Goal: Information Seeking & Learning: Learn about a topic

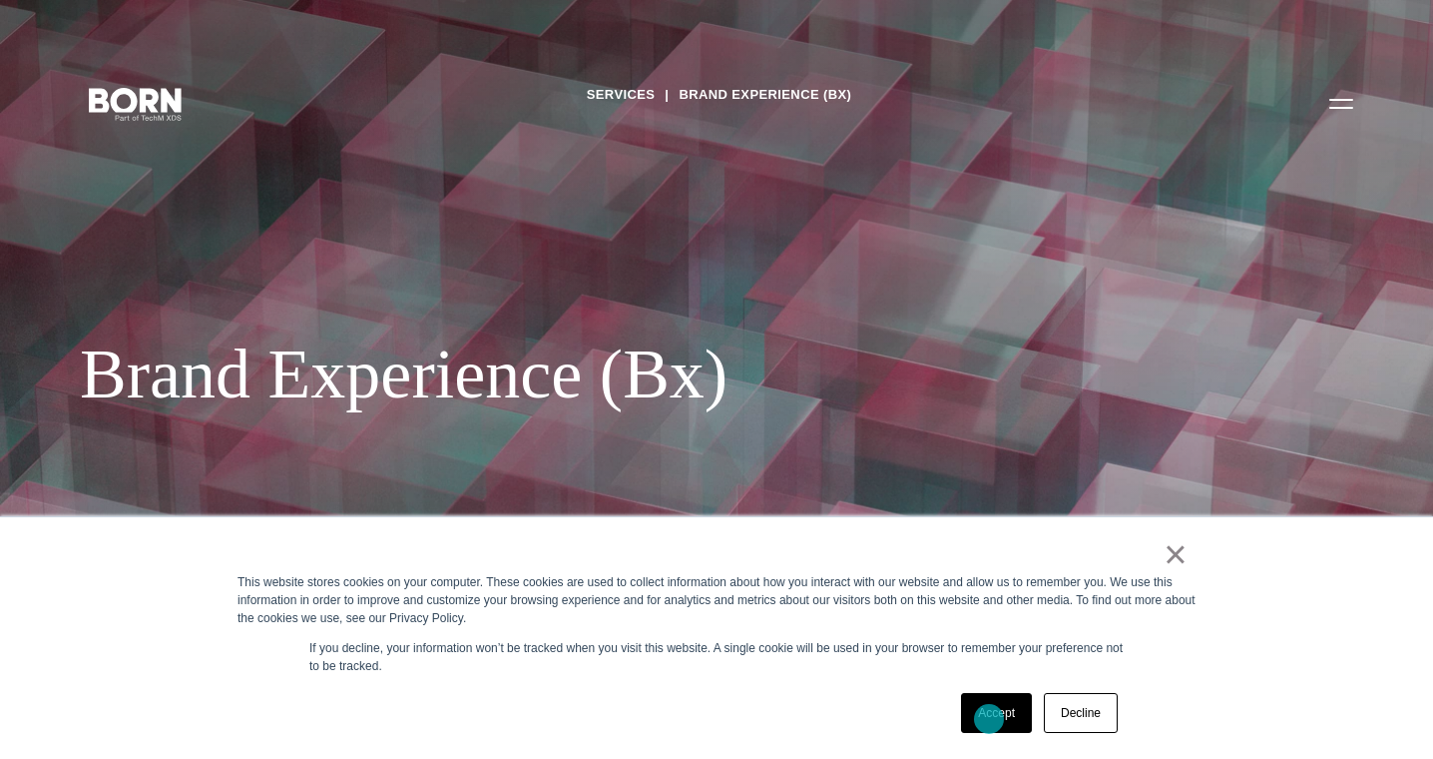
click at [989, 719] on link "Accept" at bounding box center [996, 713] width 71 height 40
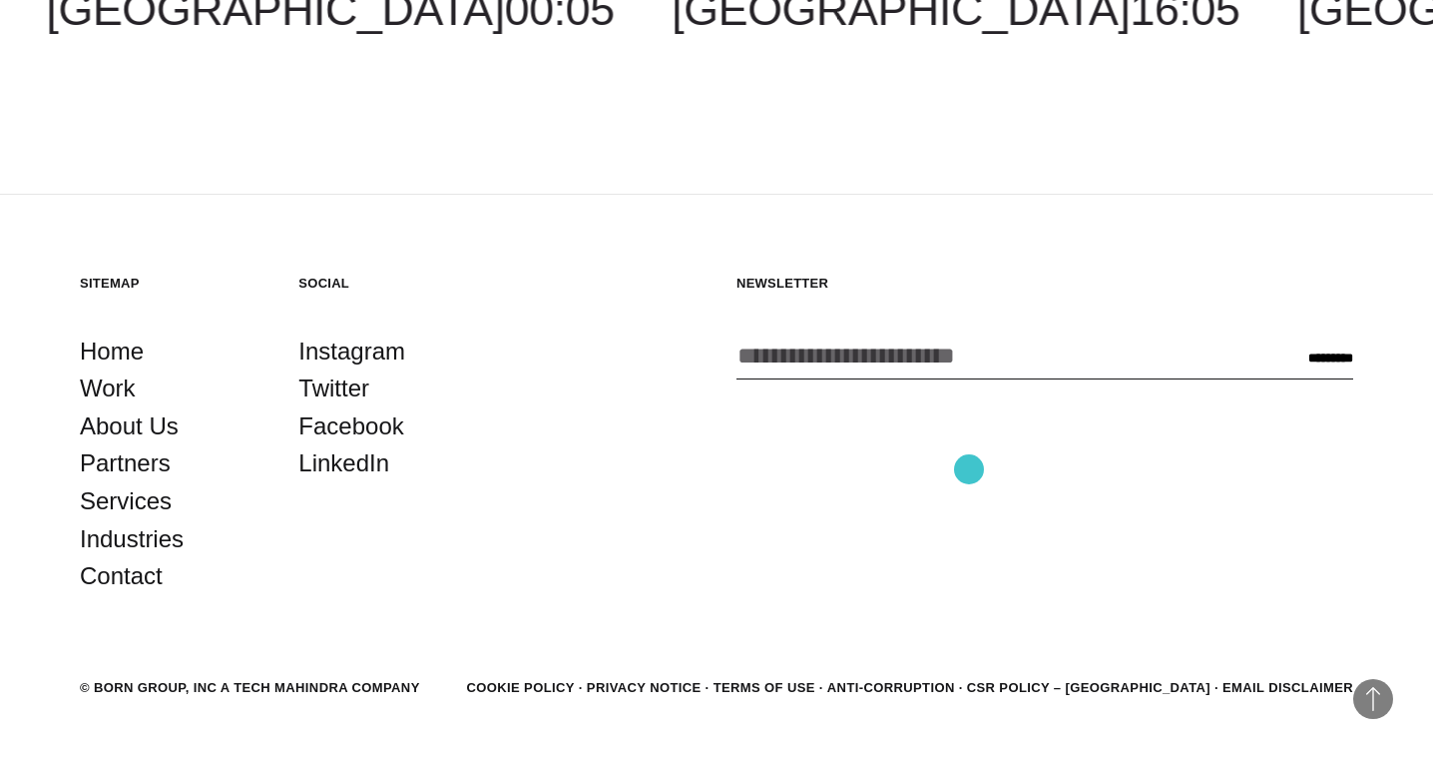
scroll to position [4104, 0]
click at [98, 372] on link "Work" at bounding box center [108, 389] width 56 height 38
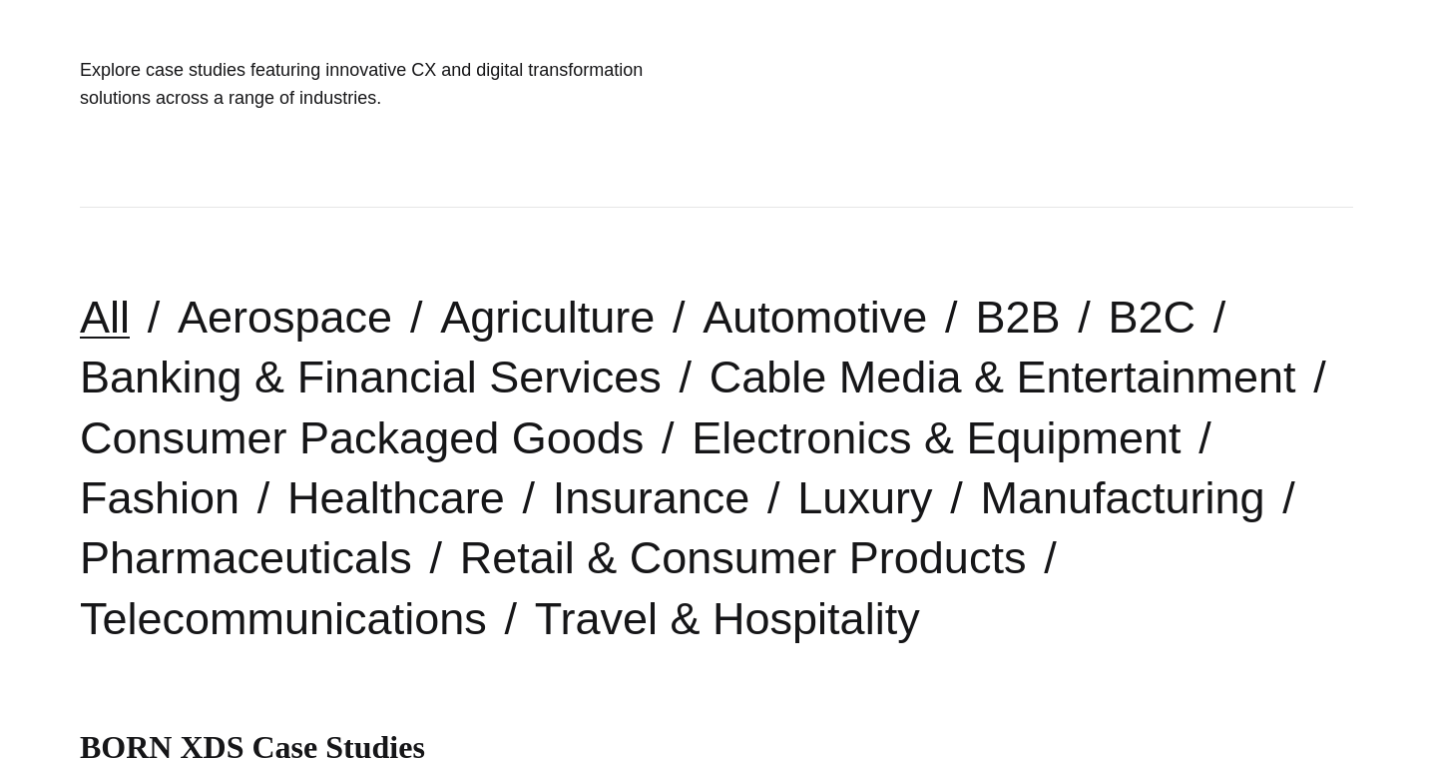
scroll to position [340, 0]
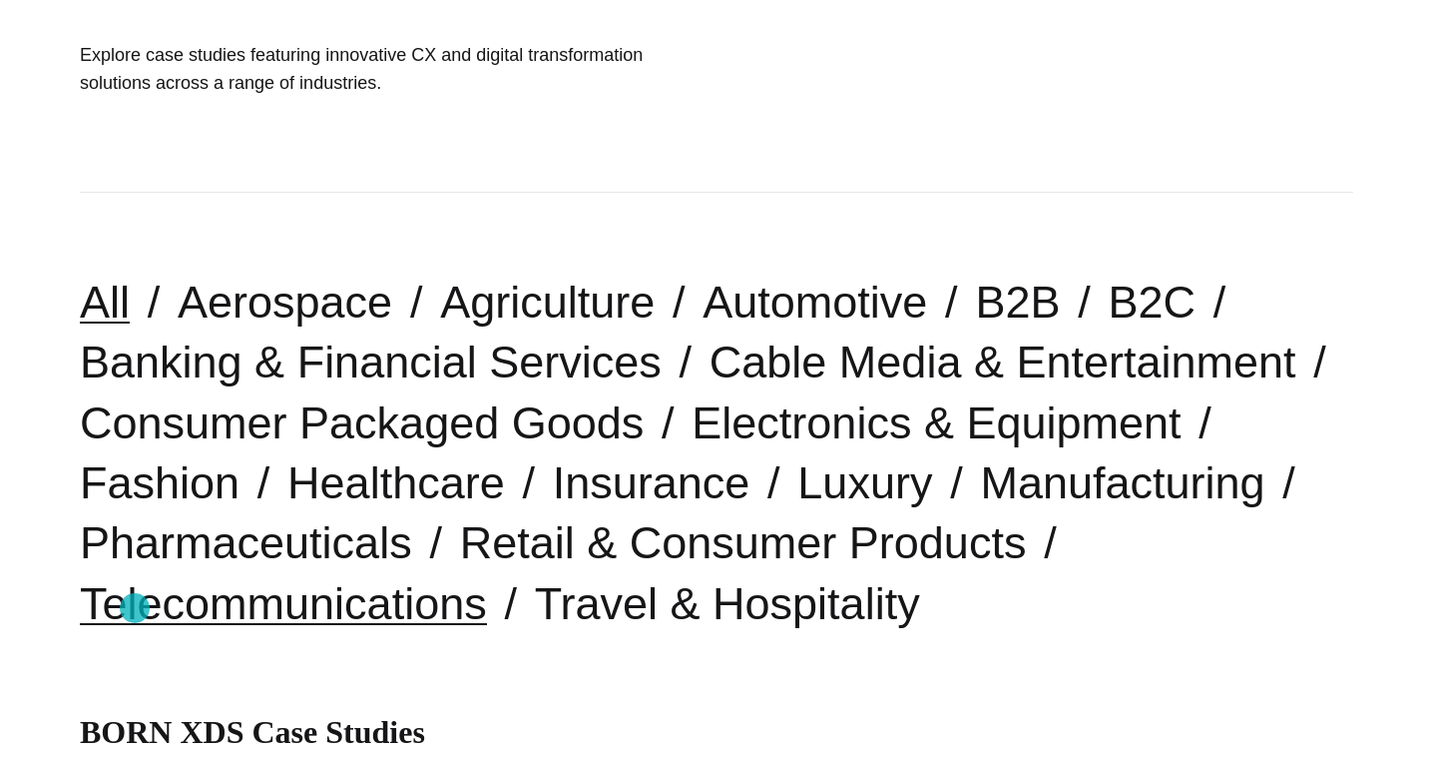
click at [135, 608] on link "Telecommunications" at bounding box center [283, 603] width 407 height 51
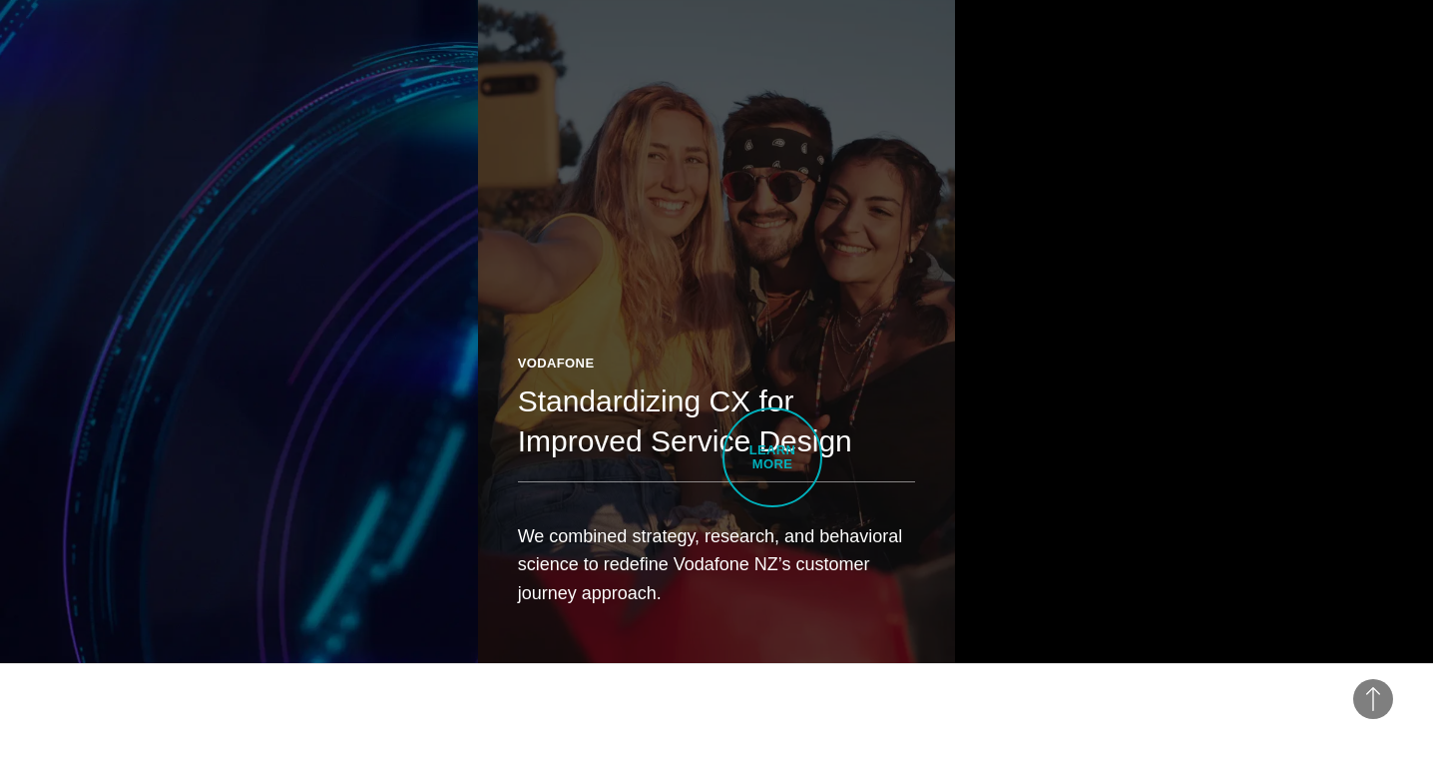
scroll to position [2834, 0]
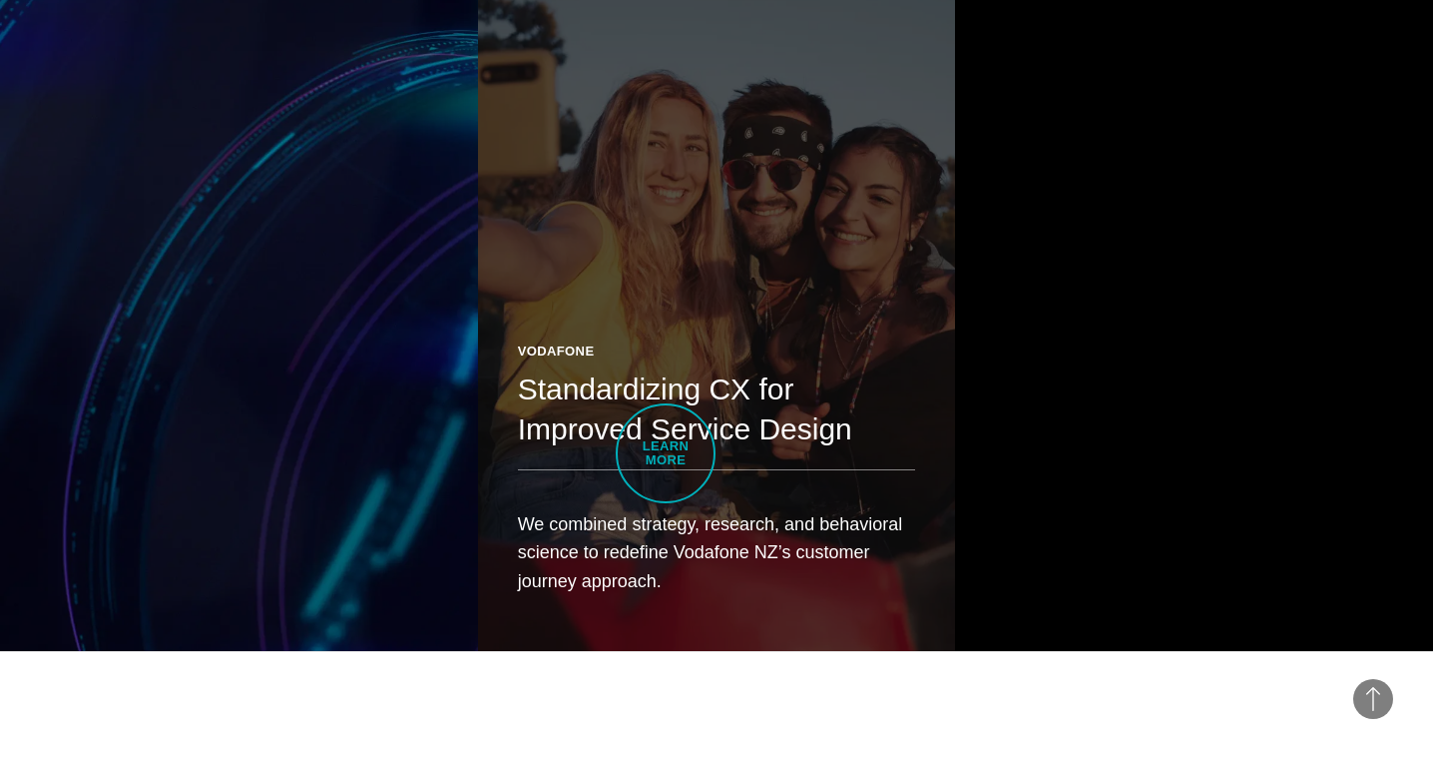
click at [666, 453] on header "Vodafone Standardizing CX for Improved Service Design" at bounding box center [717, 406] width 398 height 130
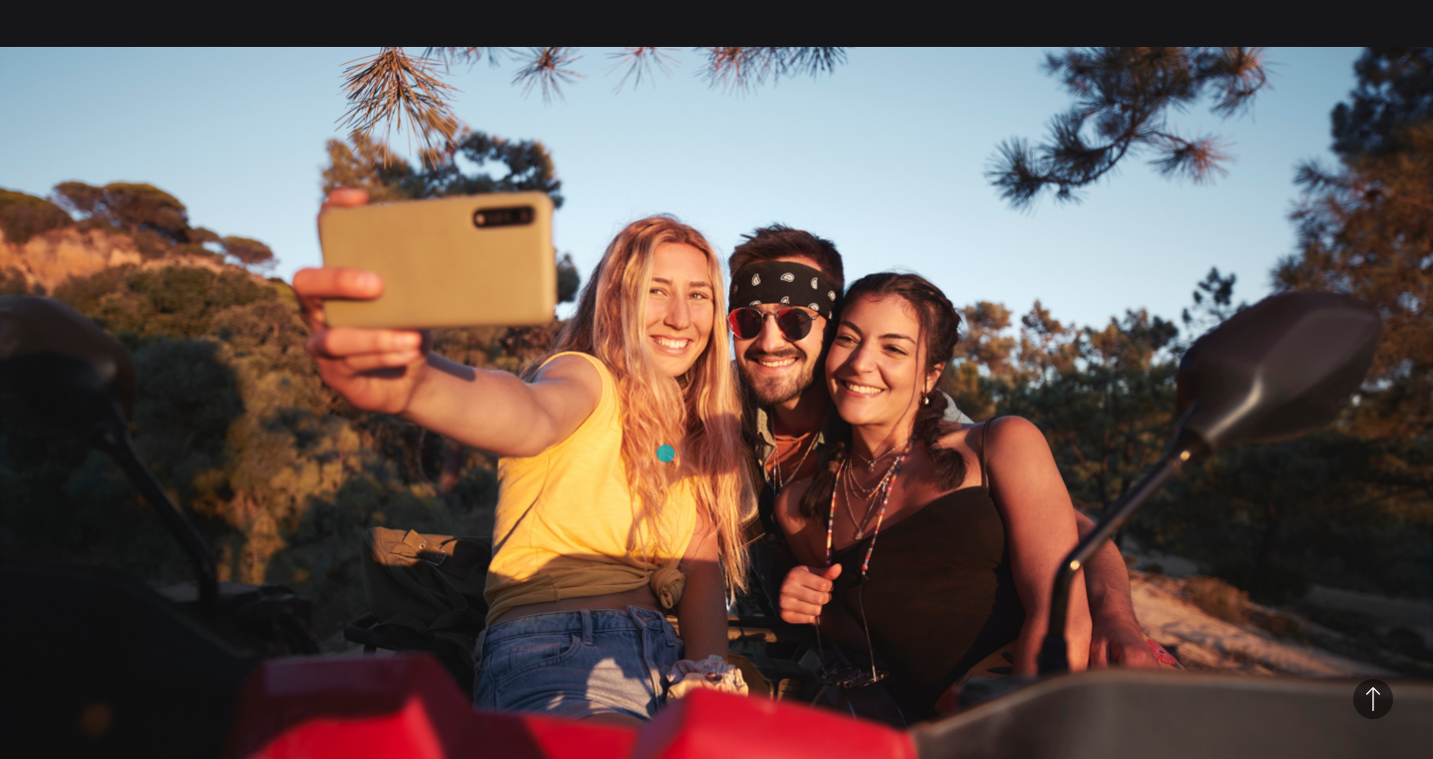
scroll to position [2598, 0]
